Goal: Information Seeking & Learning: Learn about a topic

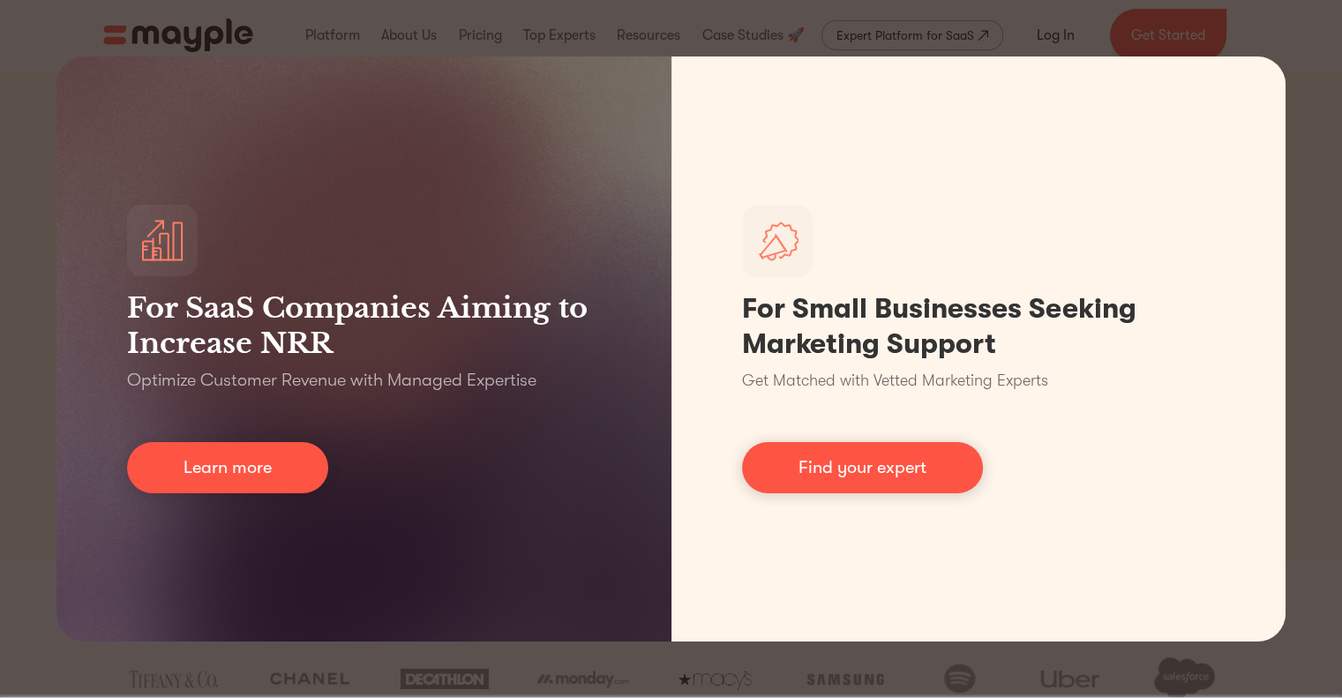
click at [1050, 33] on div "For SaaS Companies Aiming to Increase NRR Optimize Customer Revenue with Manage…" at bounding box center [671, 349] width 1342 height 698
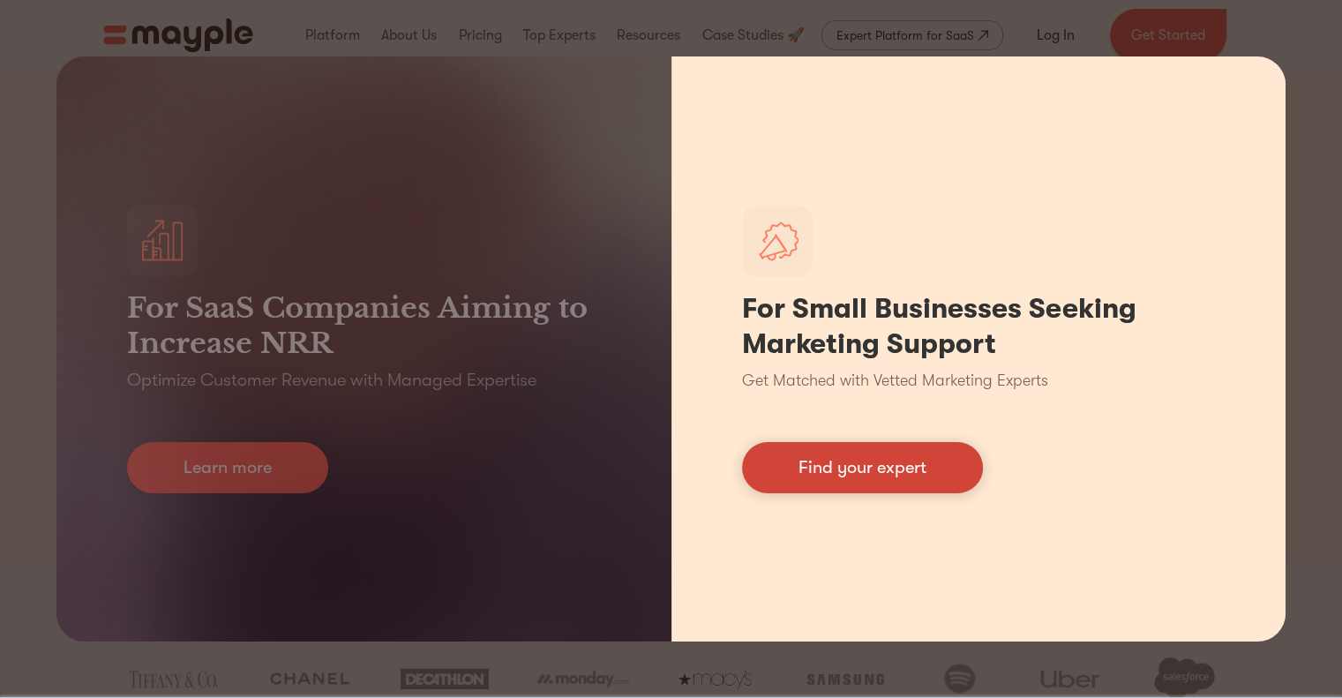
click at [871, 469] on link "Find your expert" at bounding box center [862, 467] width 241 height 51
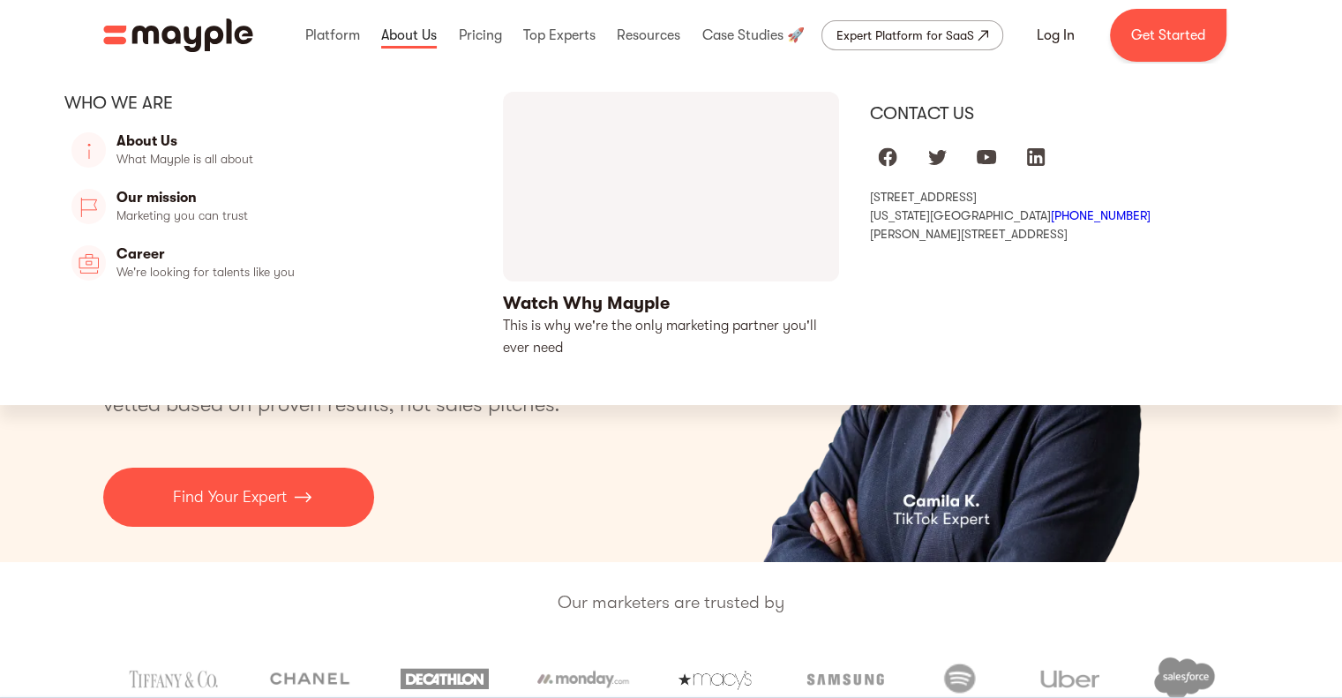
click at [387, 41] on link at bounding box center [409, 35] width 64 height 56
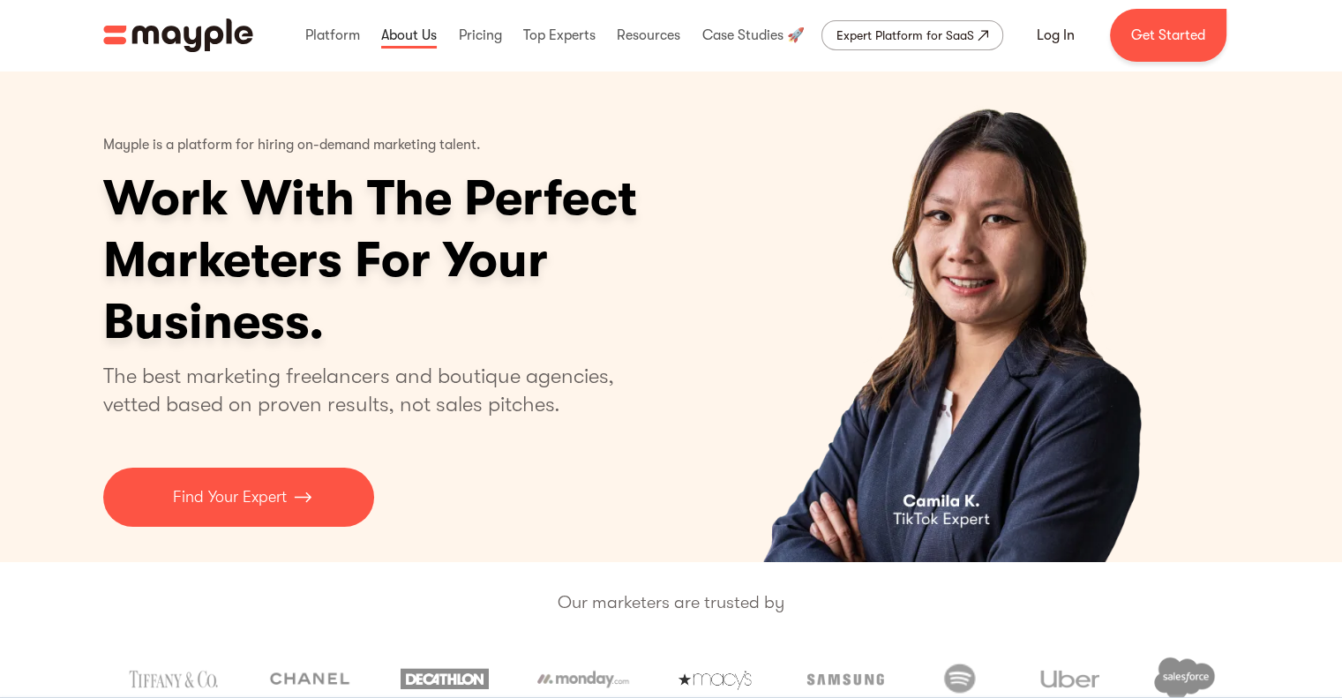
click at [387, 41] on link at bounding box center [409, 35] width 64 height 56
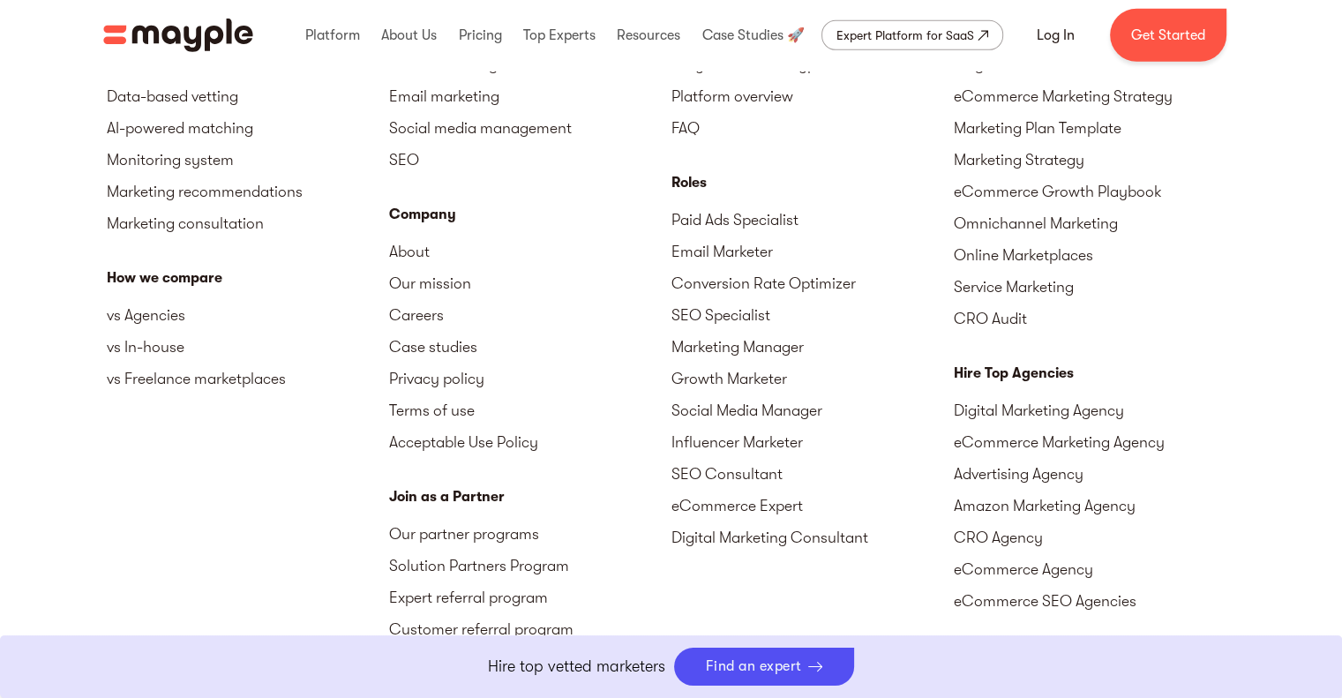
scroll to position [5596, 0]
